Goal: Navigation & Orientation: Find specific page/section

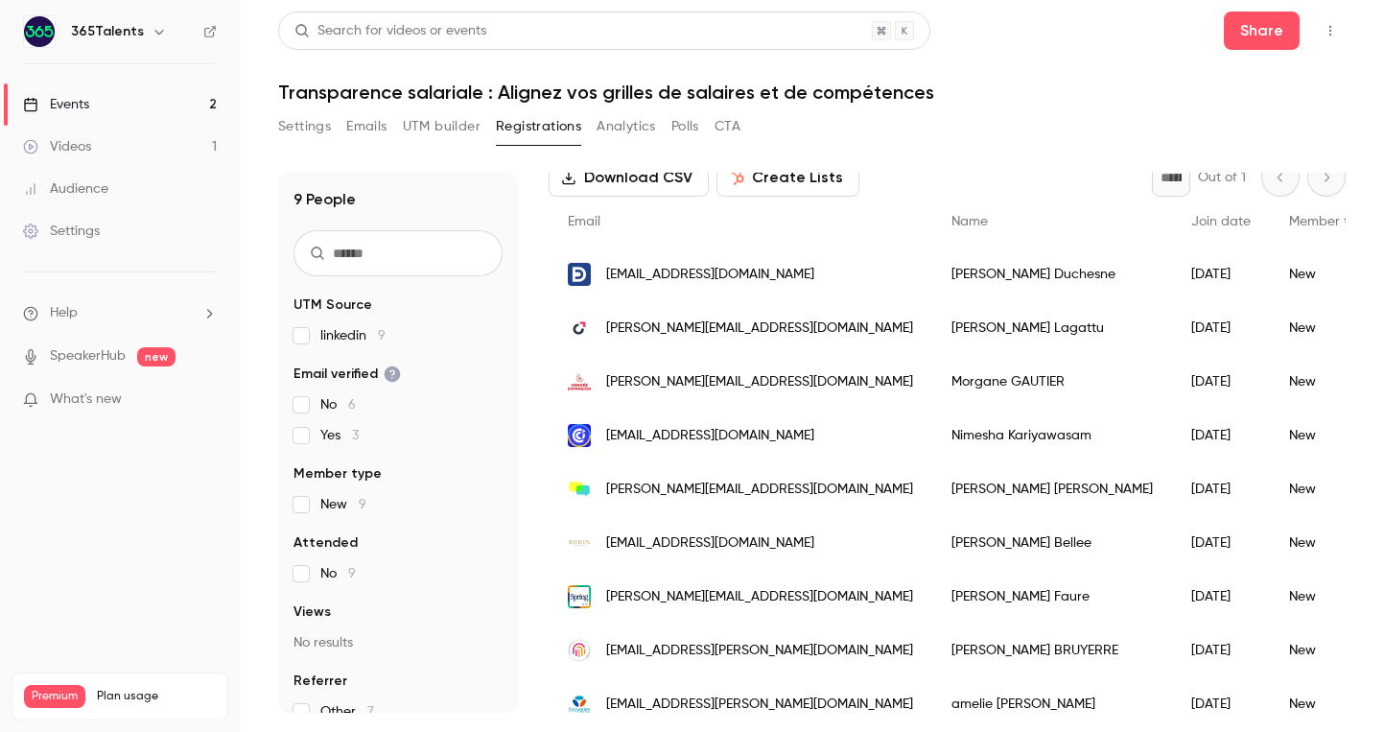
scroll to position [127, 0]
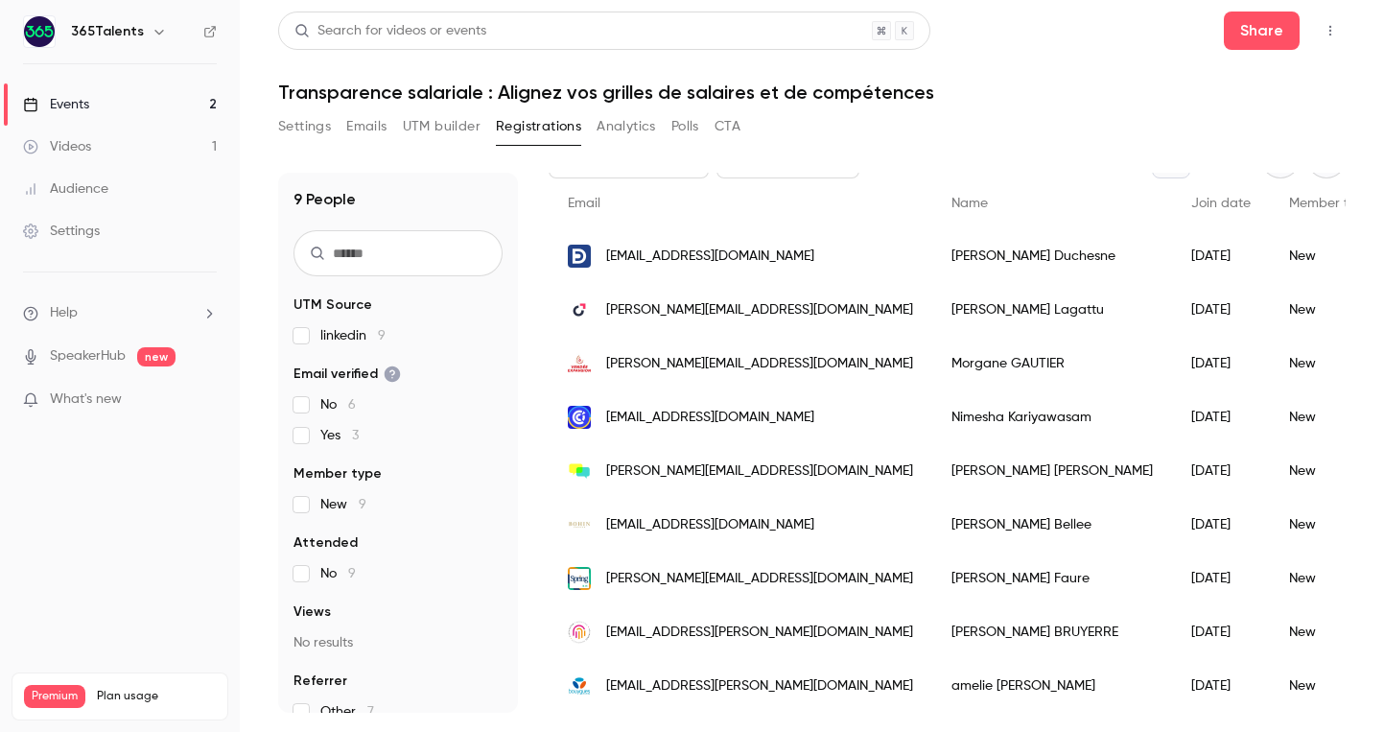
click at [100, 98] on link "Events 2" at bounding box center [120, 104] width 240 height 42
